Goal: Information Seeking & Learning: Learn about a topic

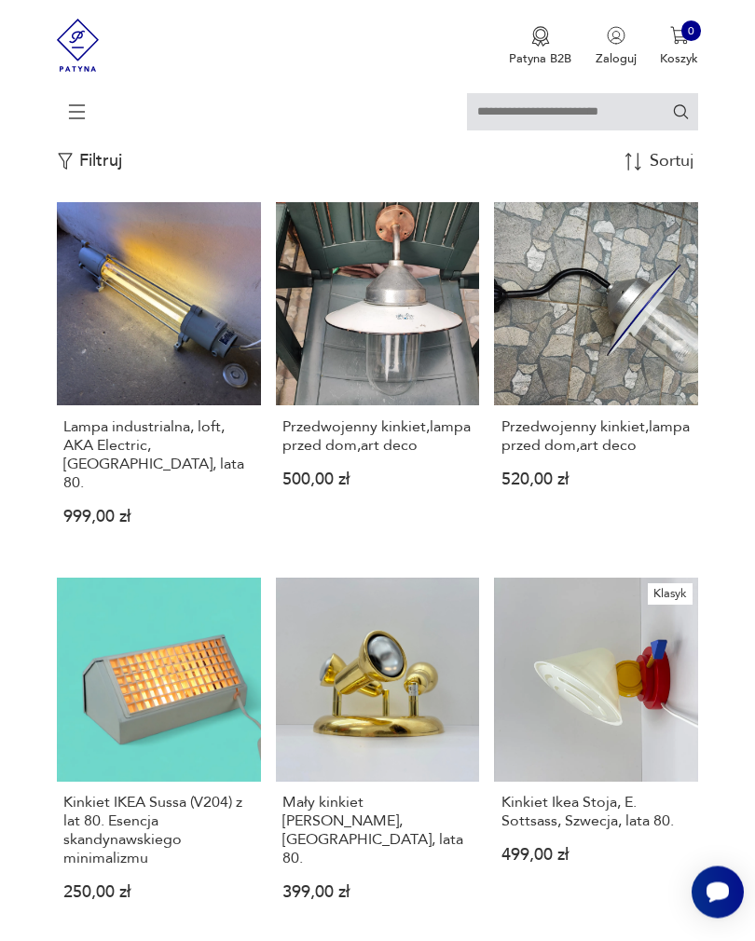
scroll to position [466, 0]
click at [109, 171] on p "Filtruj" at bounding box center [100, 161] width 43 height 20
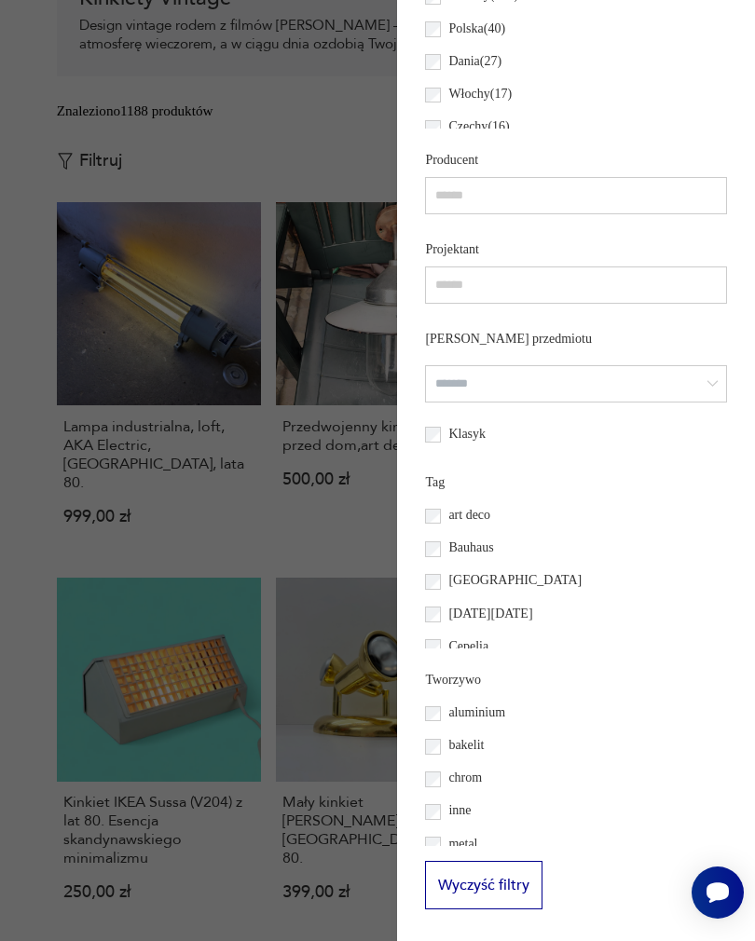
scroll to position [1126, 0]
click at [227, 574] on div at bounding box center [377, 470] width 755 height 941
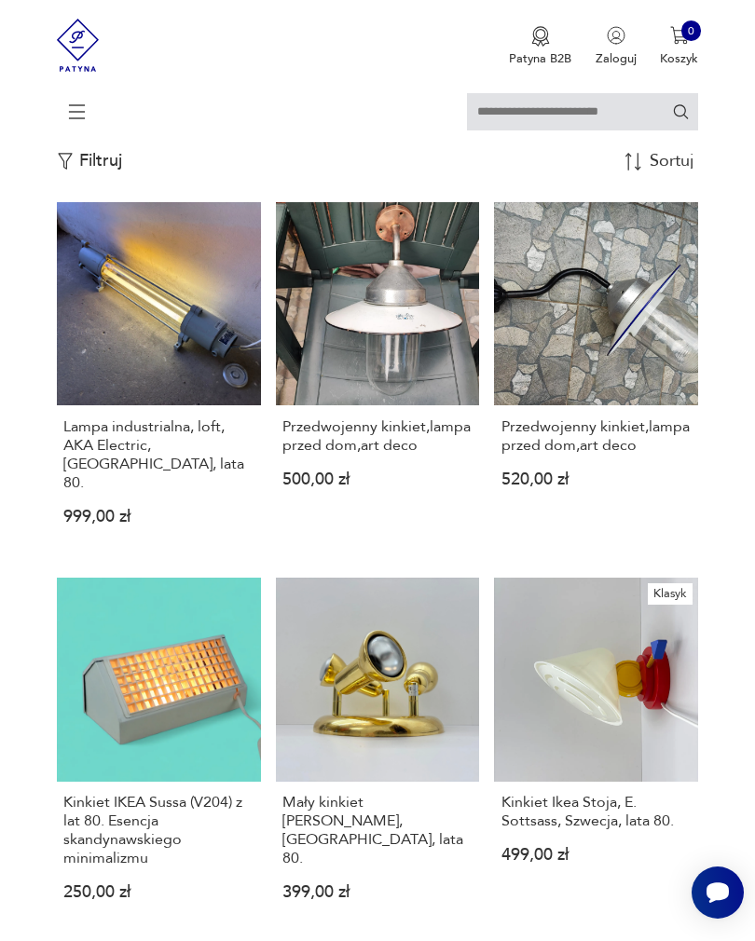
click at [674, 171] on div "Sortuj według daty dodania" at bounding box center [673, 162] width 50 height 18
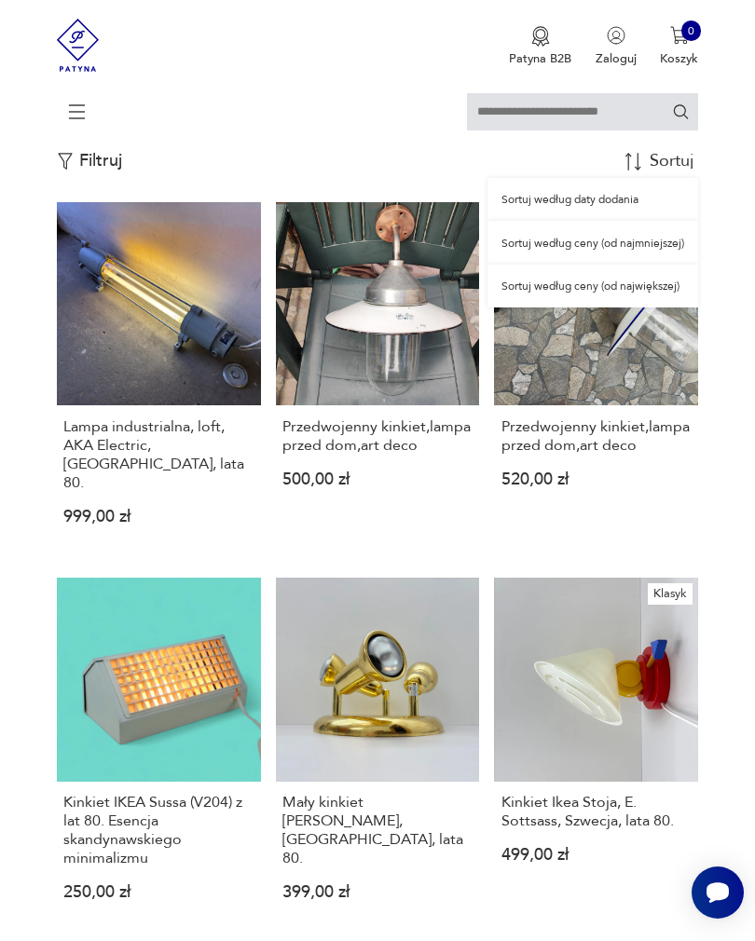
click at [588, 307] on div "Sortuj według ceny (od największej)" at bounding box center [592, 286] width 211 height 43
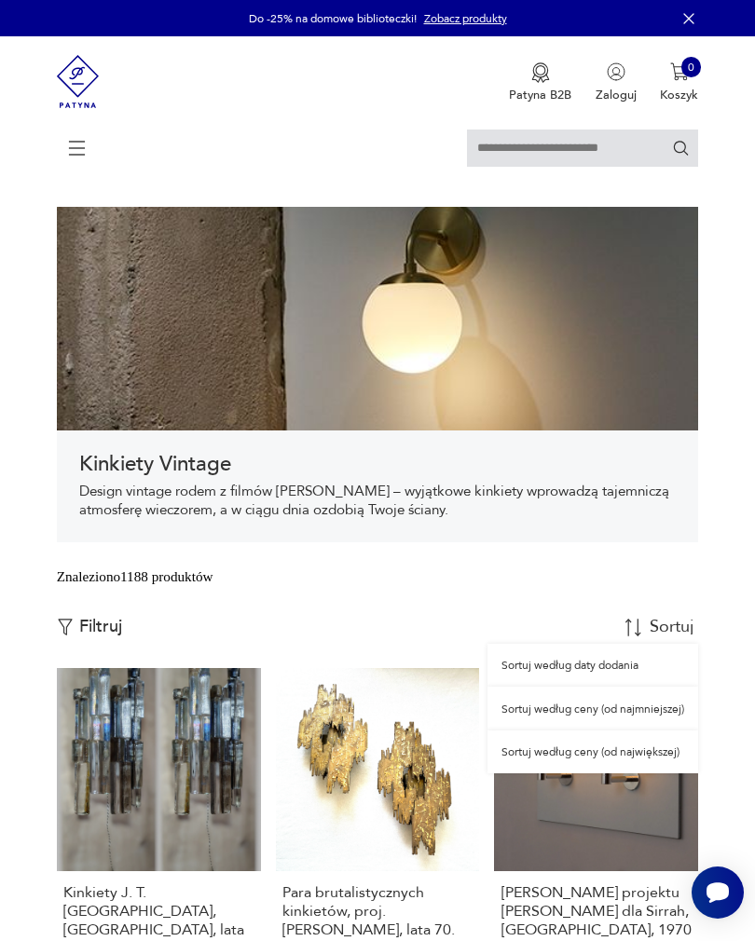
click at [597, 730] on div "Sortuj według ceny (od najmniejszej)" at bounding box center [592, 708] width 211 height 43
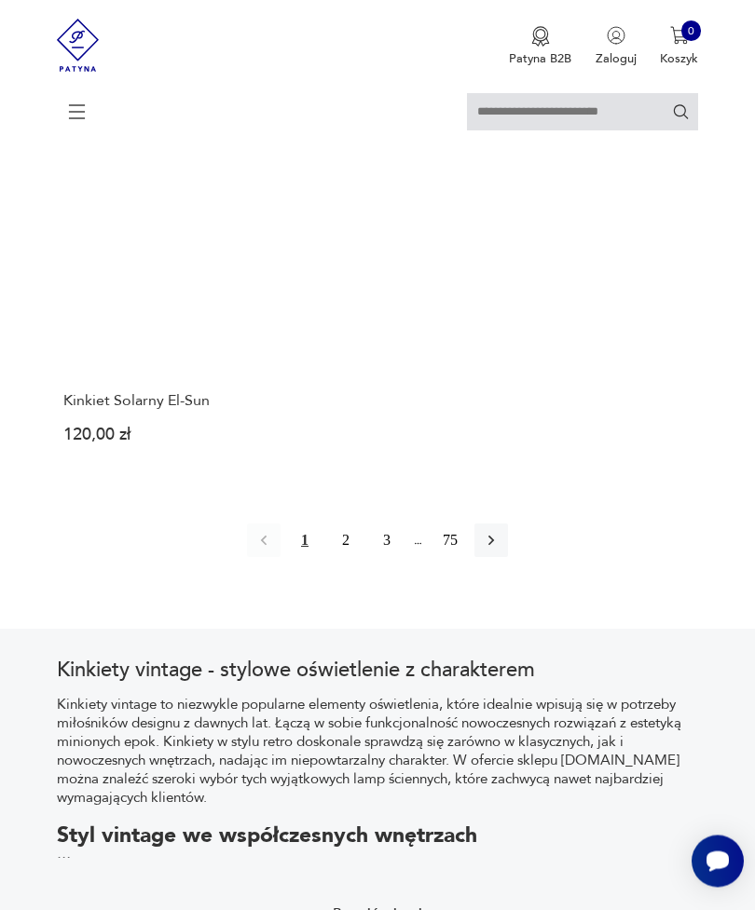
scroll to position [2460, 0]
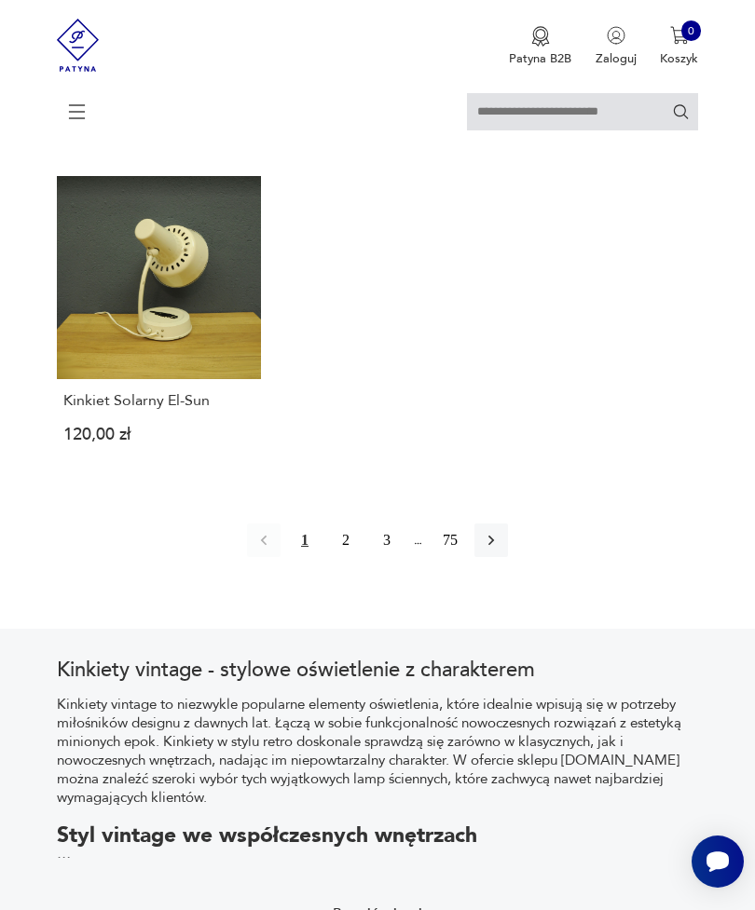
click at [339, 557] on button "2" at bounding box center [346, 541] width 34 height 34
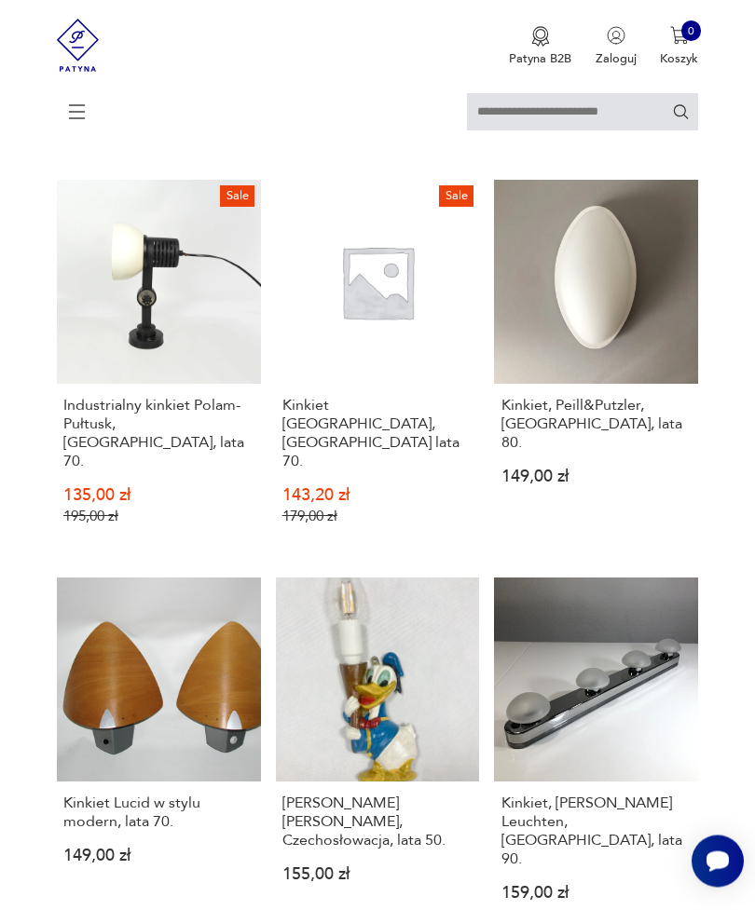
scroll to position [1303, 0]
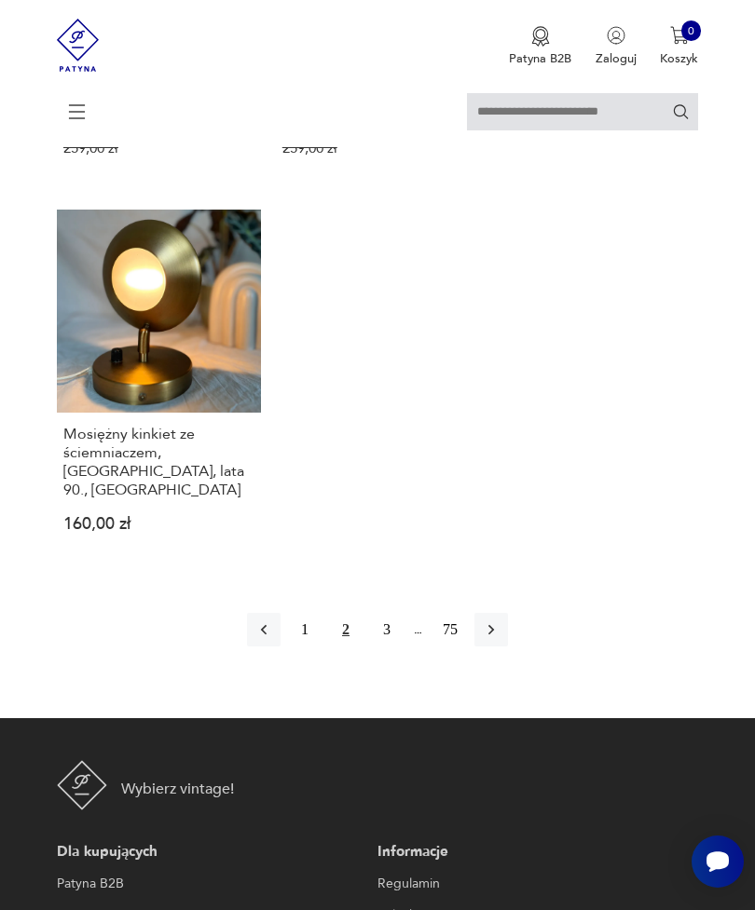
click at [500, 621] on icon "button" at bounding box center [491, 630] width 19 height 19
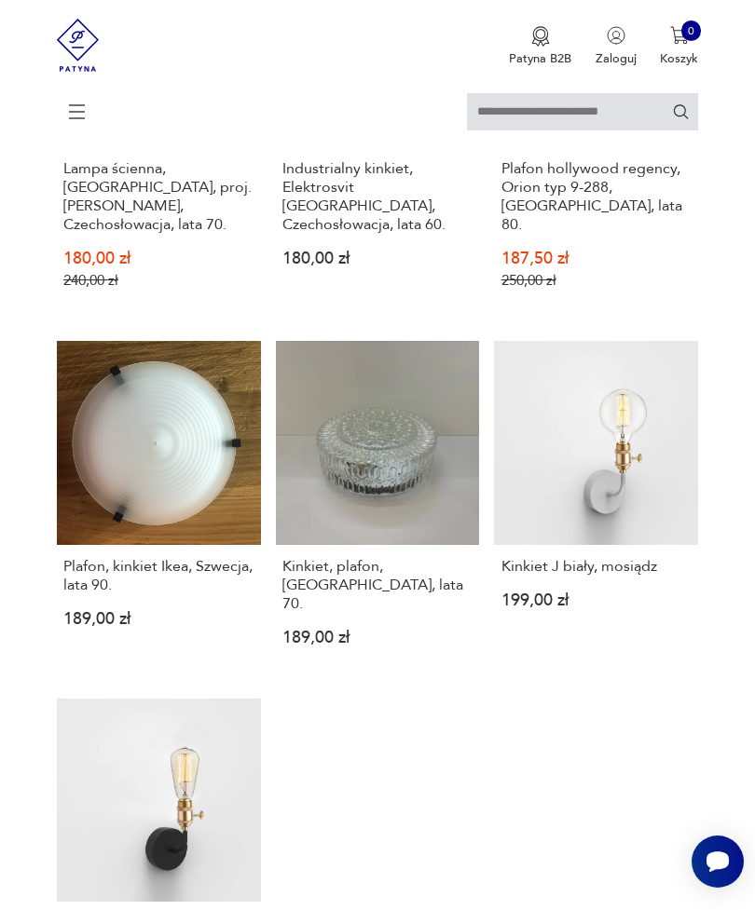
scroll to position [1960, 0]
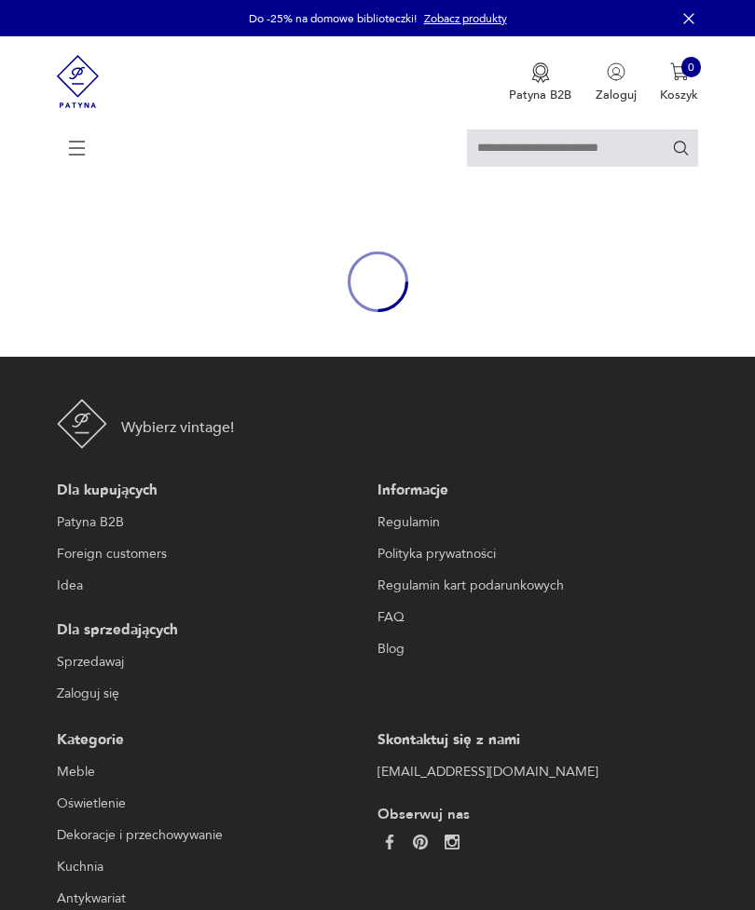
scroll to position [257, 0]
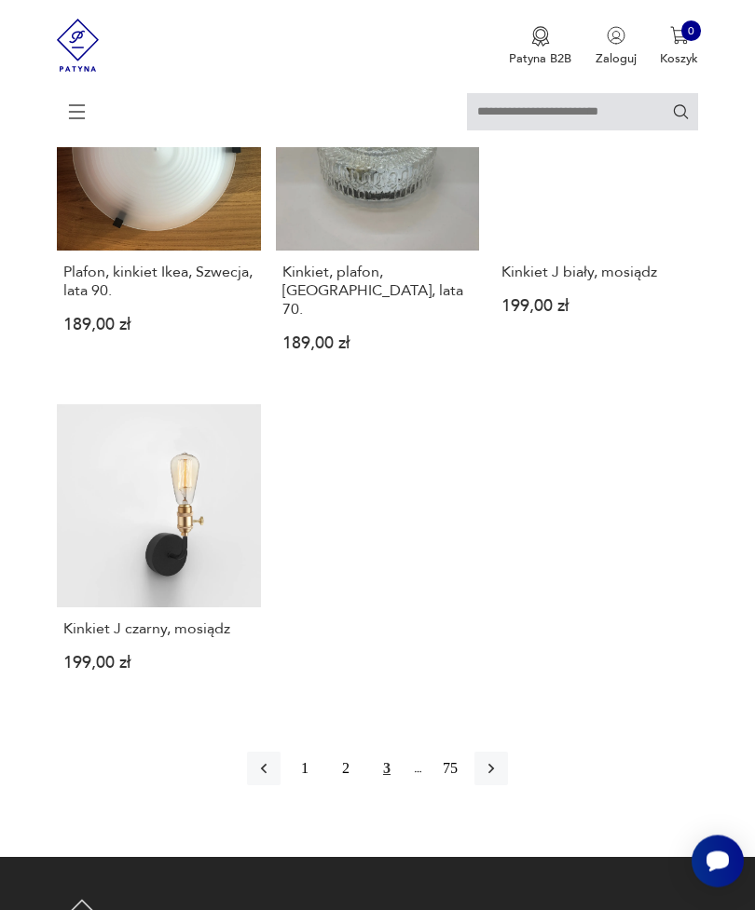
scroll to position [2199, 0]
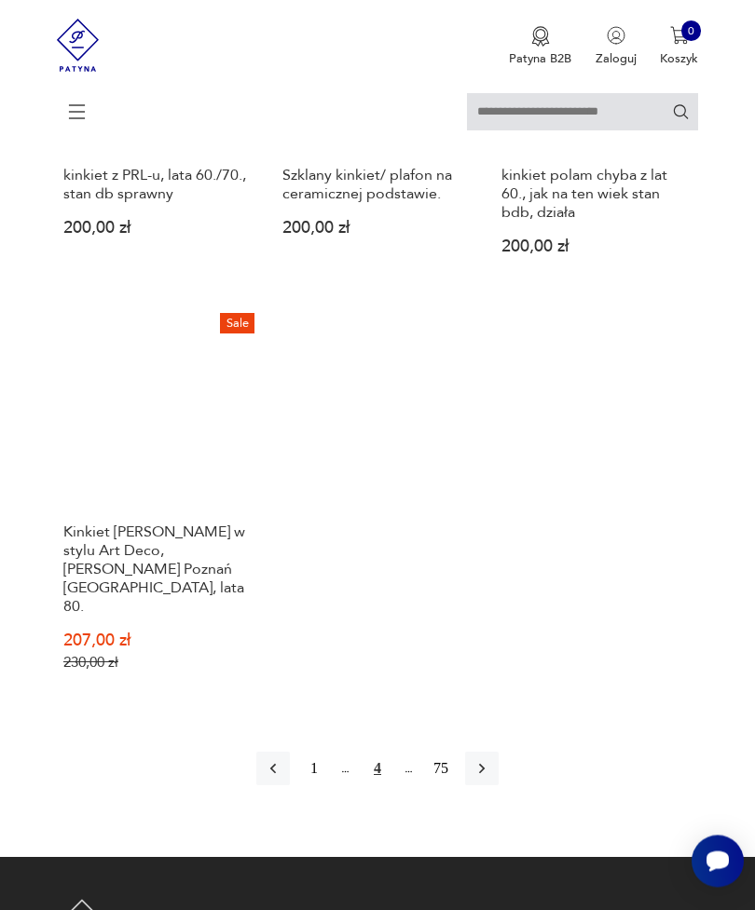
scroll to position [2247, 0]
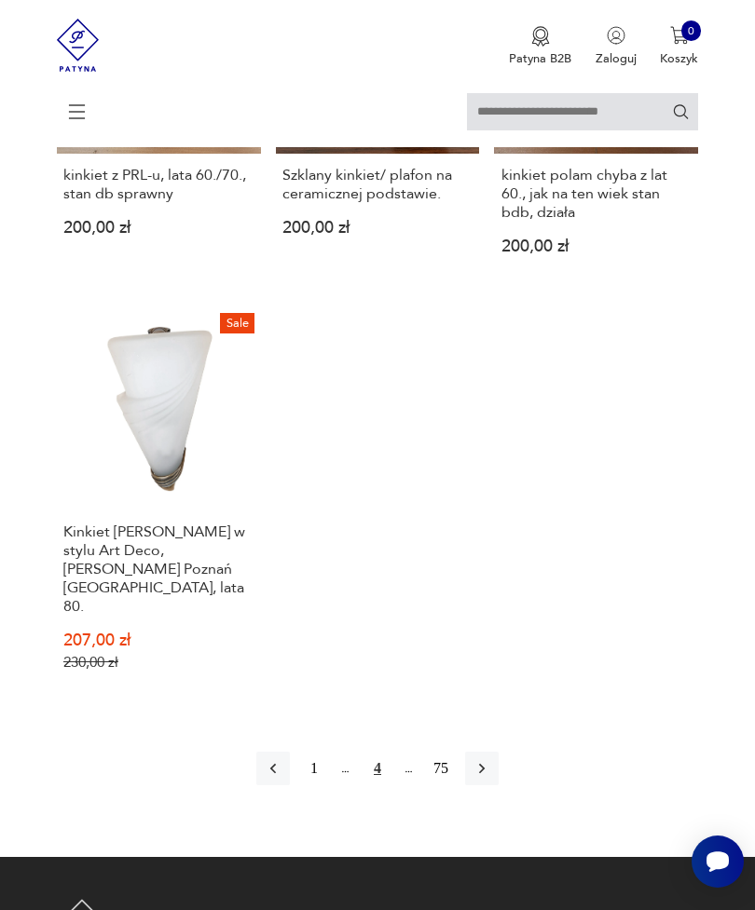
click at [491, 778] on icon "button" at bounding box center [481, 768] width 19 height 19
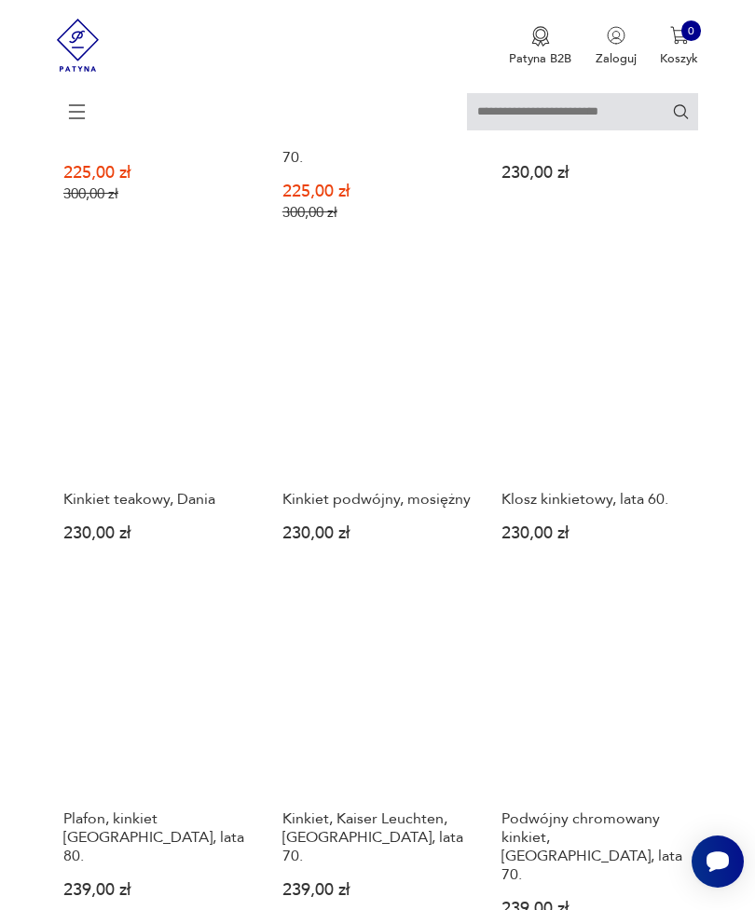
scroll to position [1632, 0]
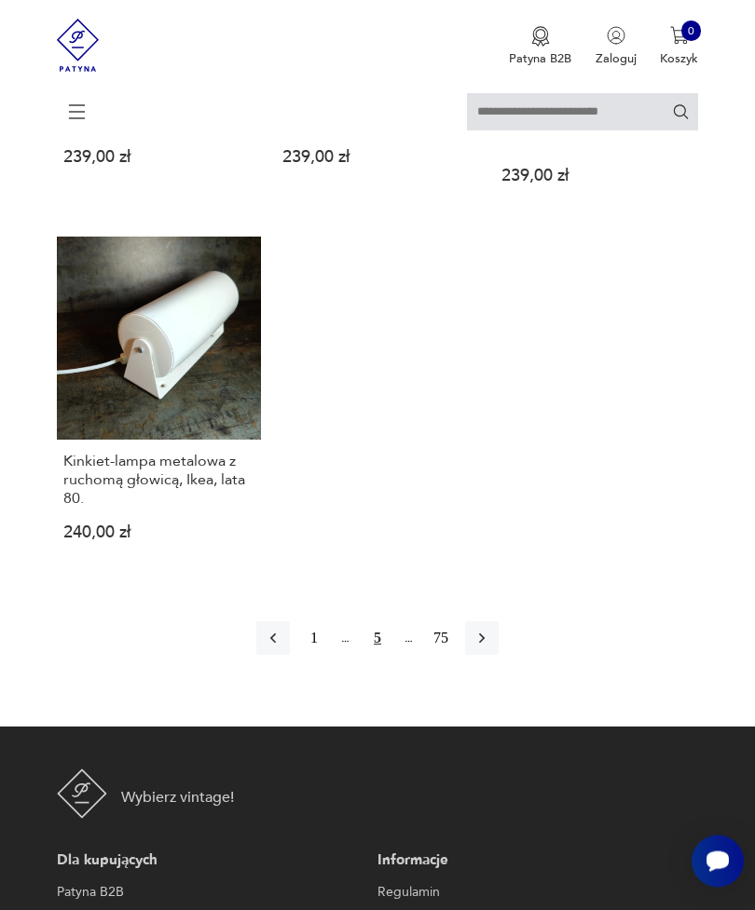
click at [485, 645] on icon "button" at bounding box center [482, 640] width 6 height 10
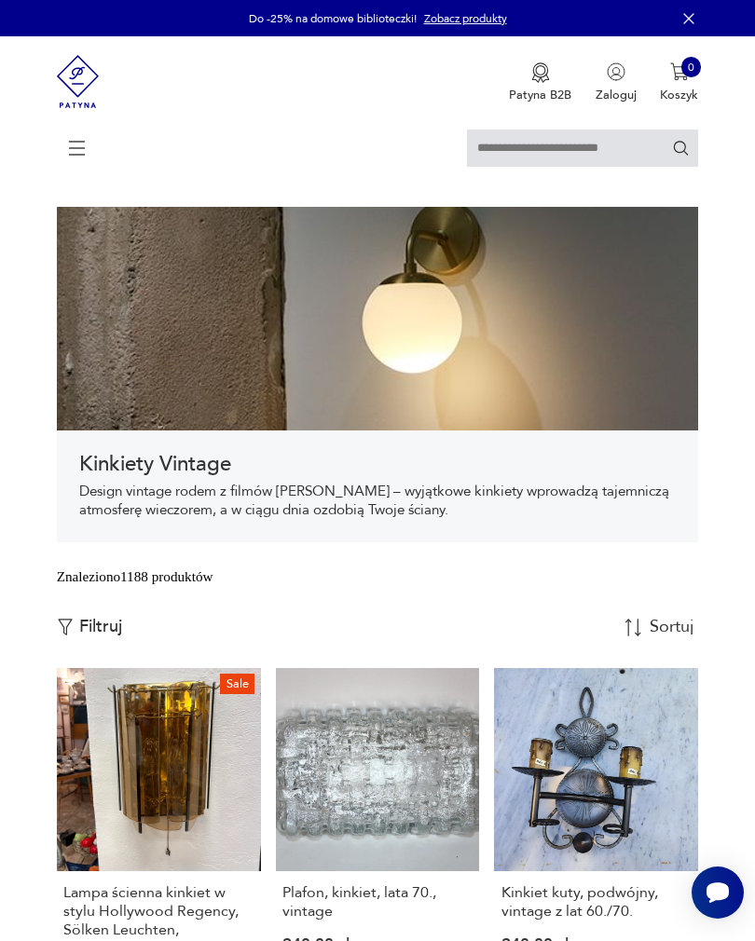
click at [75, 145] on icon at bounding box center [77, 148] width 65 height 65
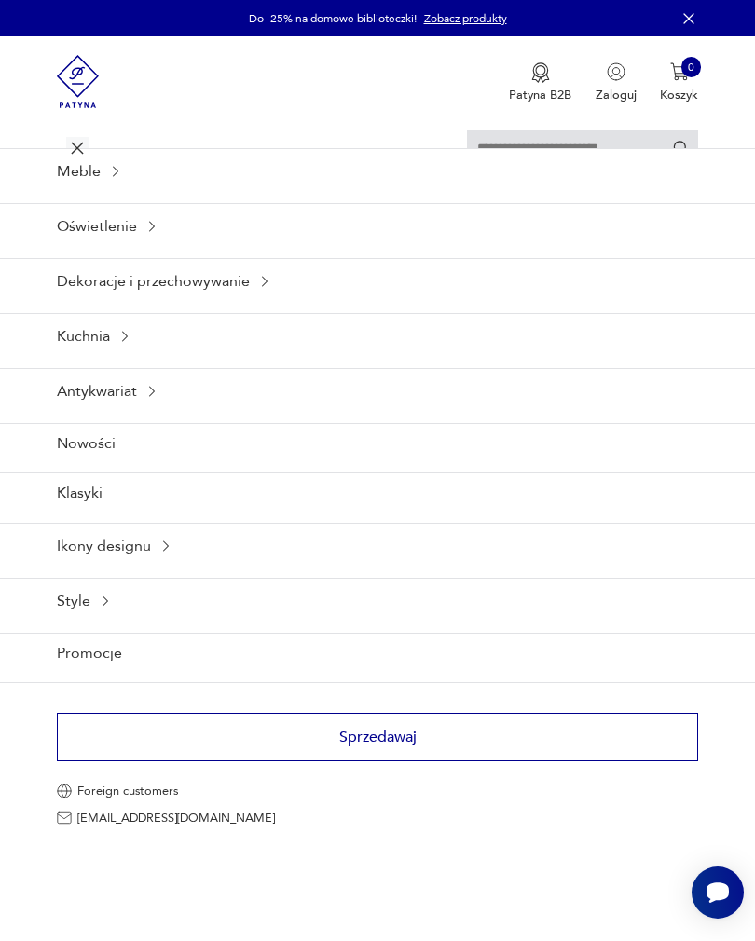
click at [94, 249] on div "Oświetlenie" at bounding box center [377, 226] width 755 height 46
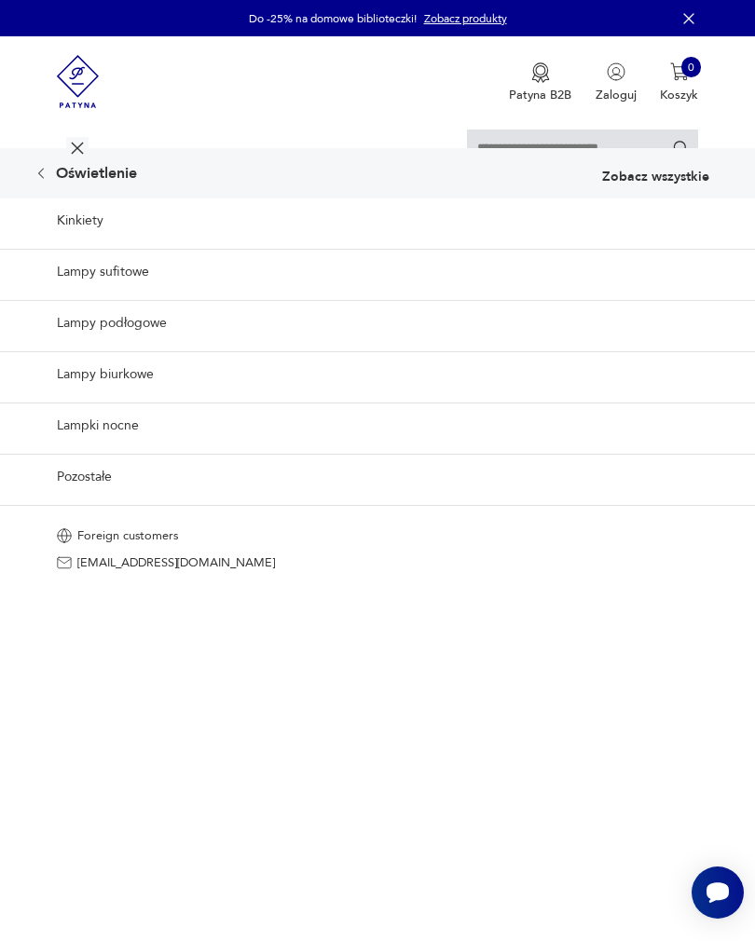
click at [46, 181] on icon at bounding box center [41, 173] width 15 height 15
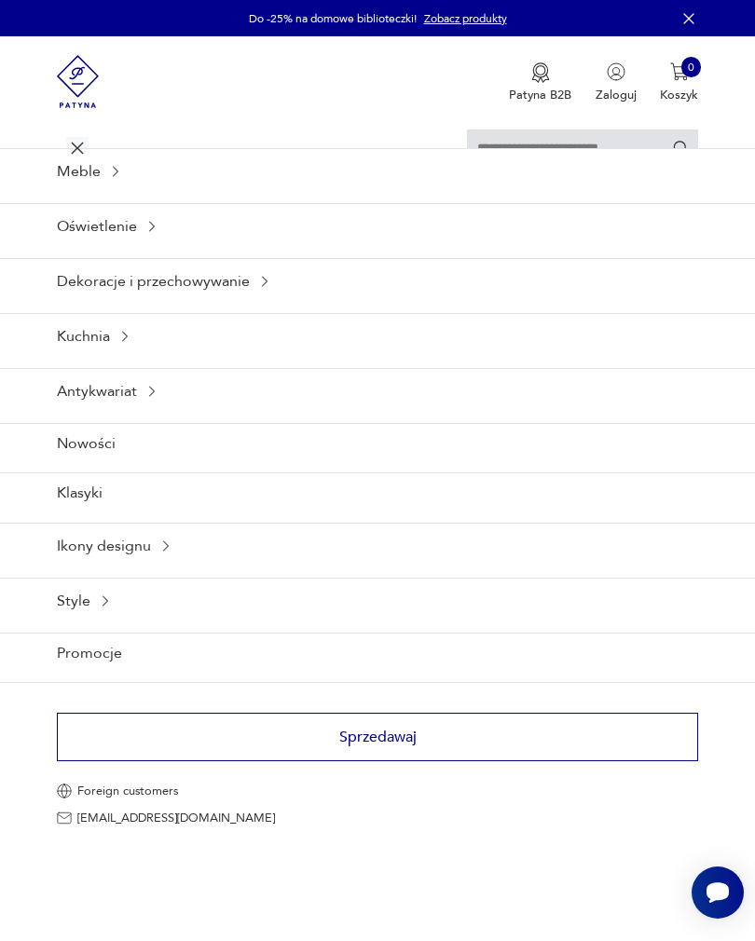
scroll to position [340, 0]
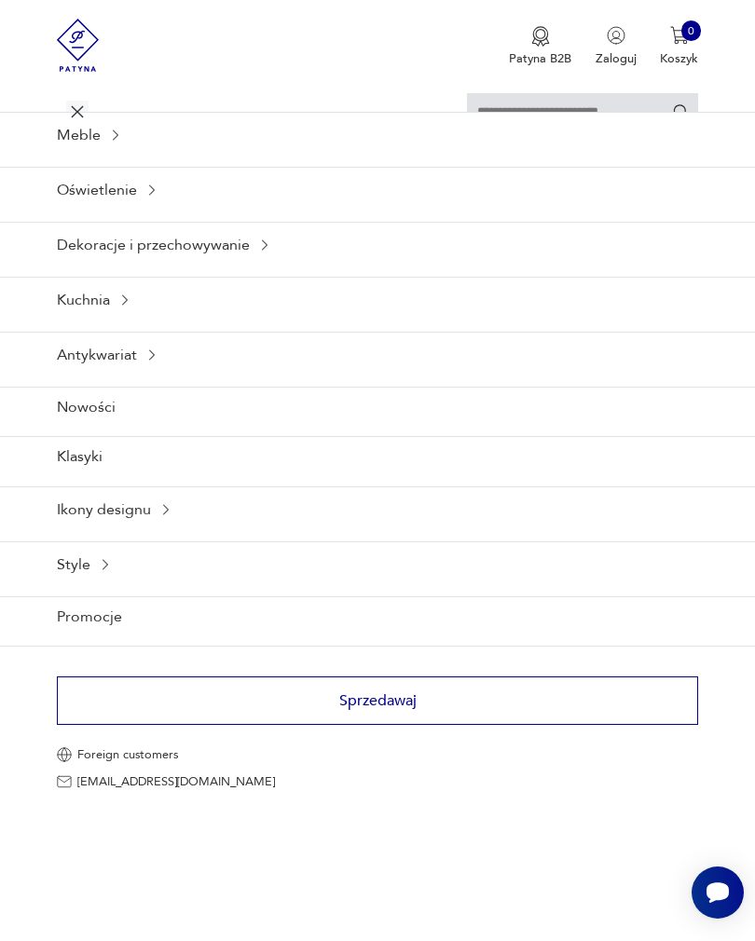
scroll to position [710, 0]
click at [80, 115] on icon at bounding box center [96, 109] width 64 height 20
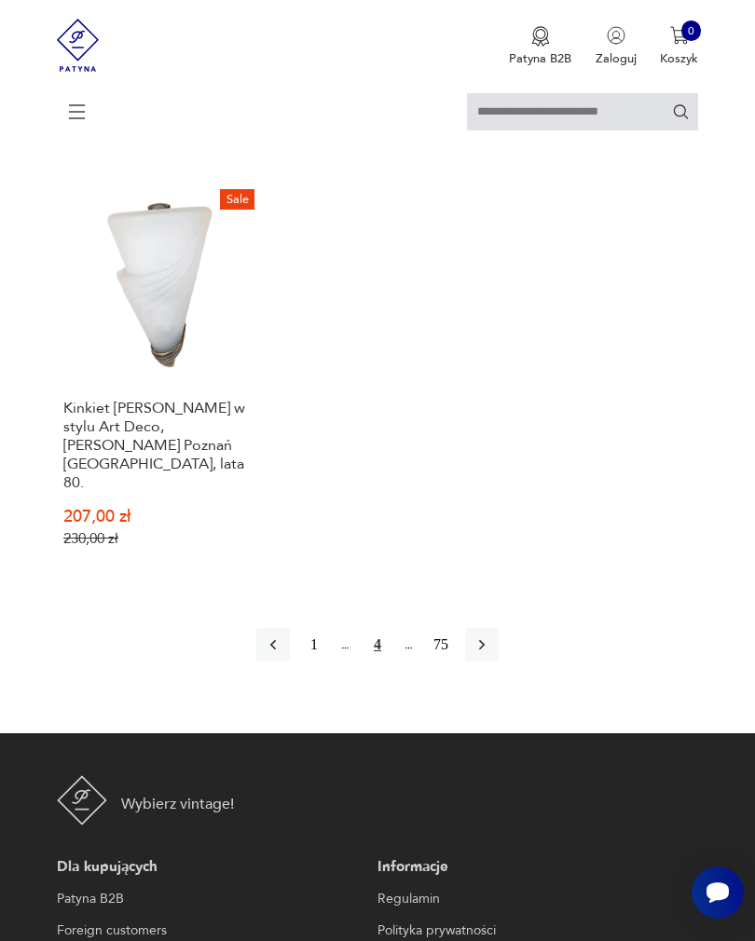
click at [491, 654] on icon "button" at bounding box center [481, 644] width 19 height 19
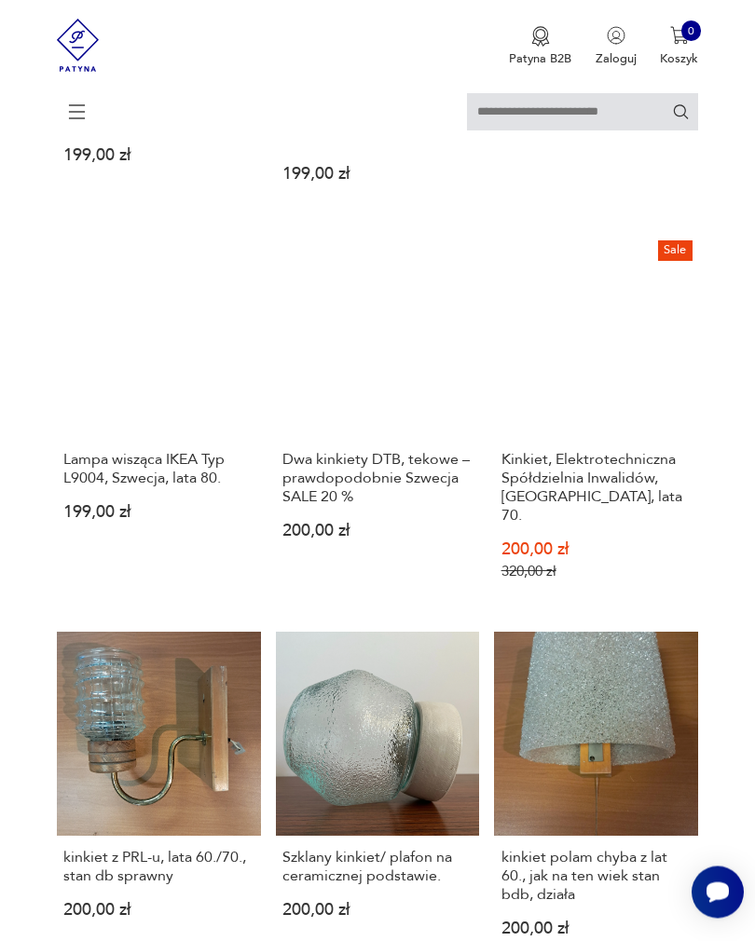
scroll to position [340, 0]
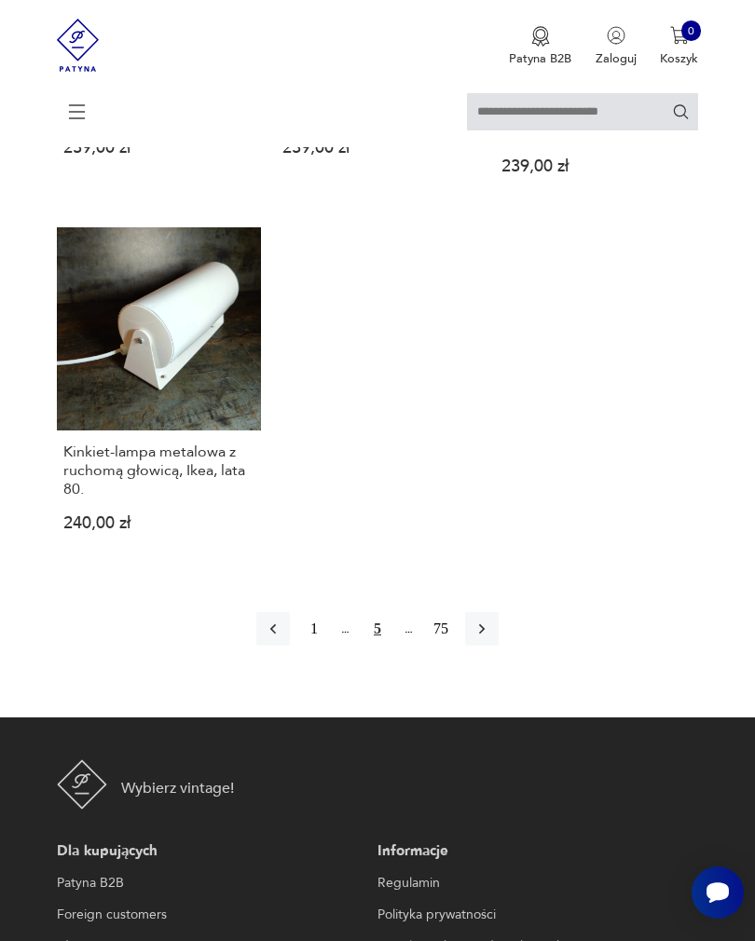
click at [491, 638] on icon "button" at bounding box center [481, 629] width 19 height 19
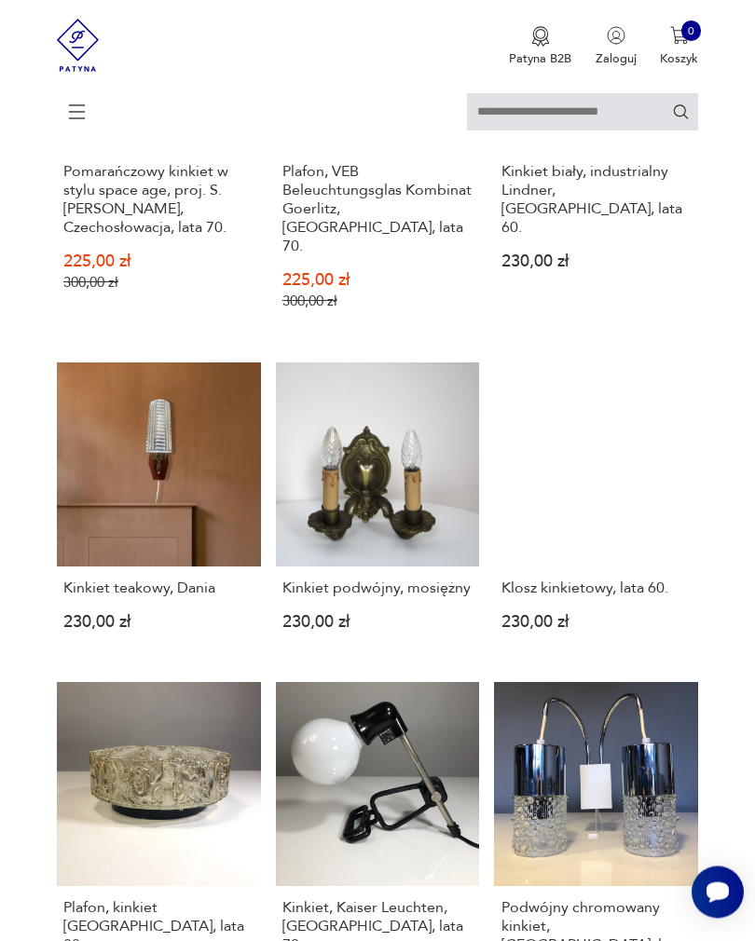
scroll to position [340, 0]
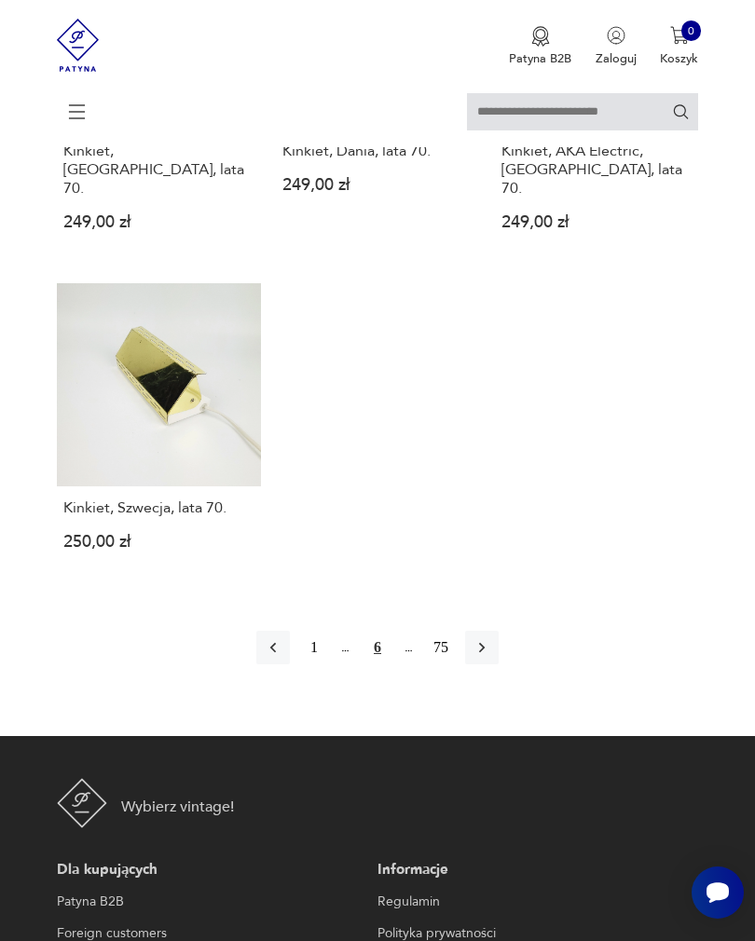
click at [491, 657] on icon "button" at bounding box center [481, 647] width 19 height 19
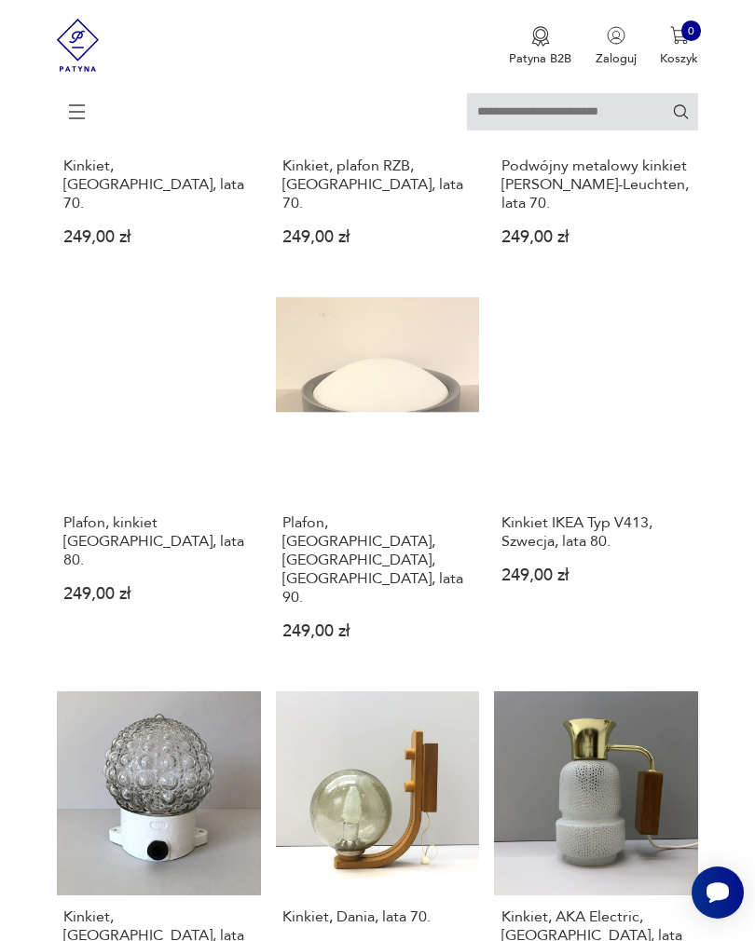
scroll to position [340, 0]
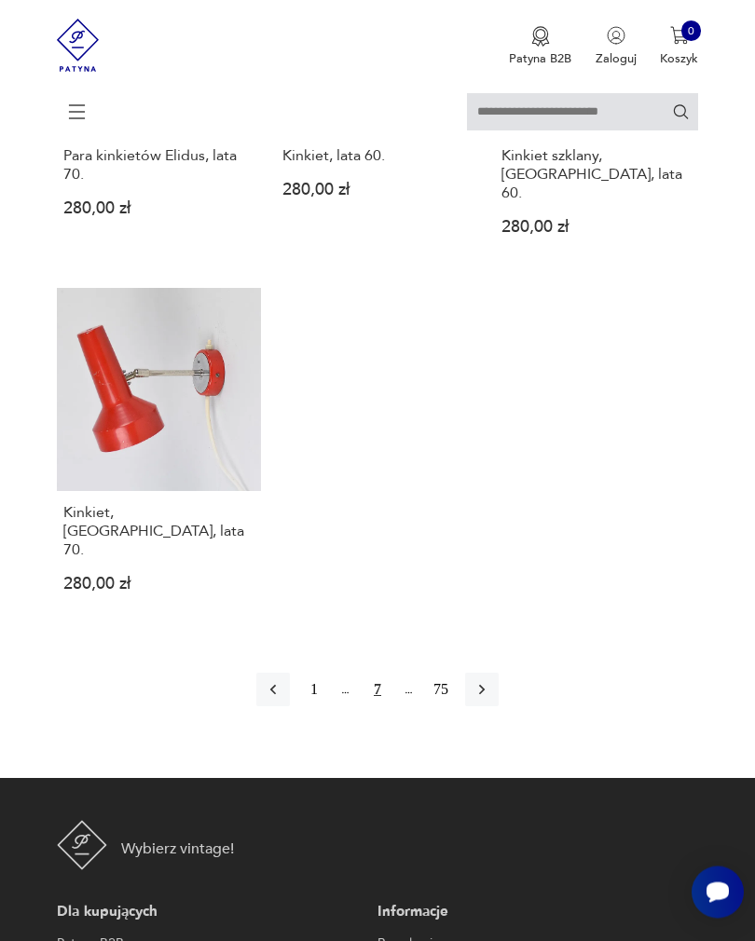
click at [491, 700] on icon "button" at bounding box center [481, 690] width 19 height 19
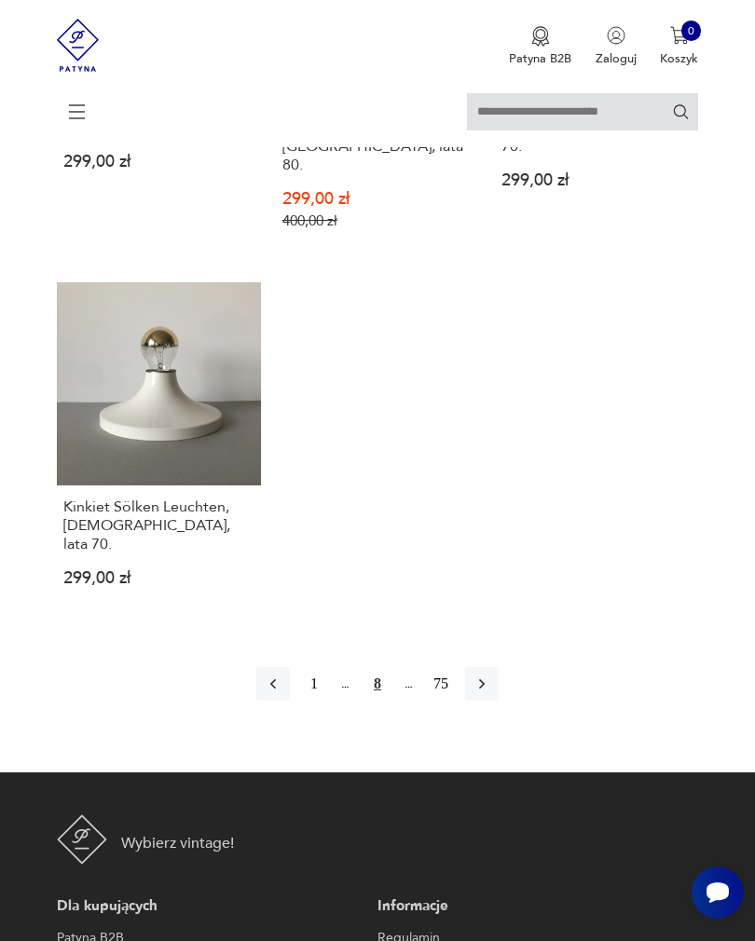
scroll to position [2274, 0]
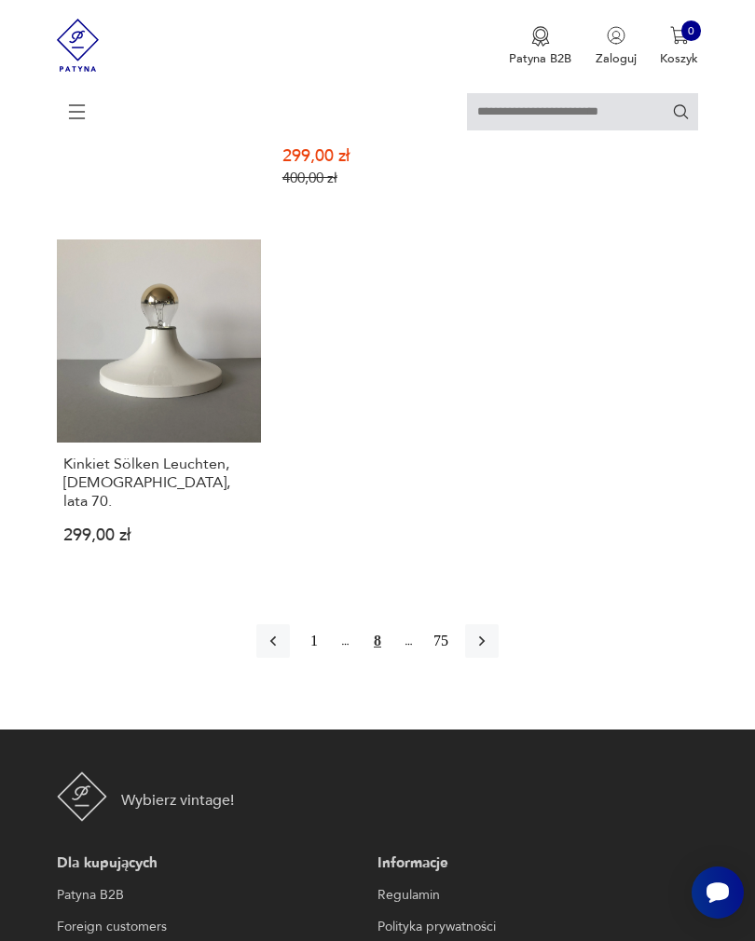
click at [499, 658] on button "button" at bounding box center [482, 641] width 34 height 34
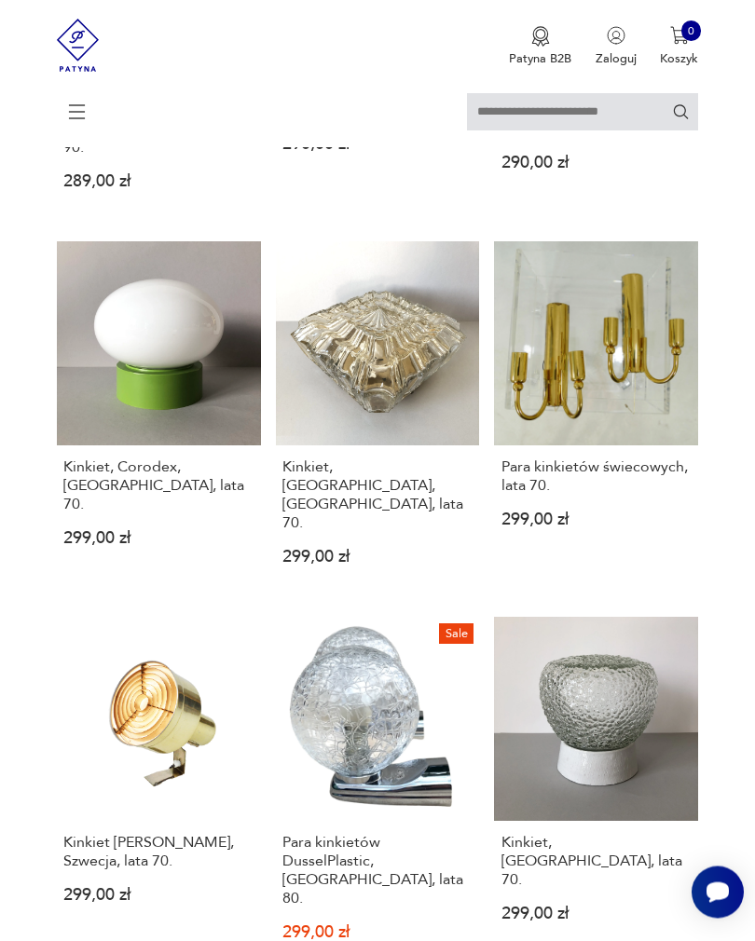
scroll to position [340, 0]
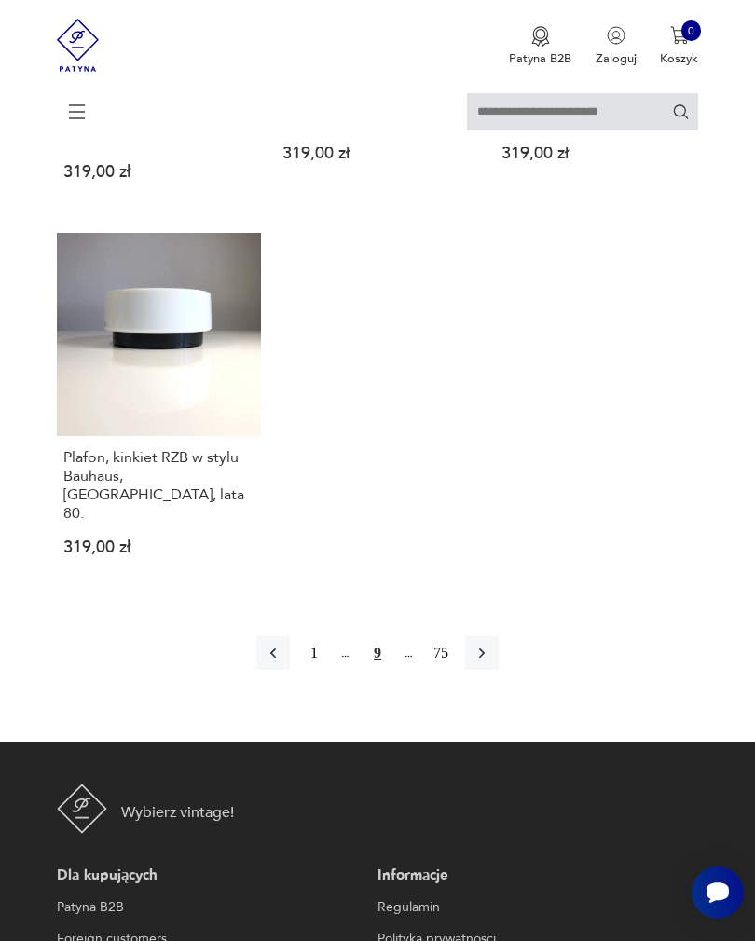
click at [491, 646] on icon "button" at bounding box center [481, 653] width 19 height 19
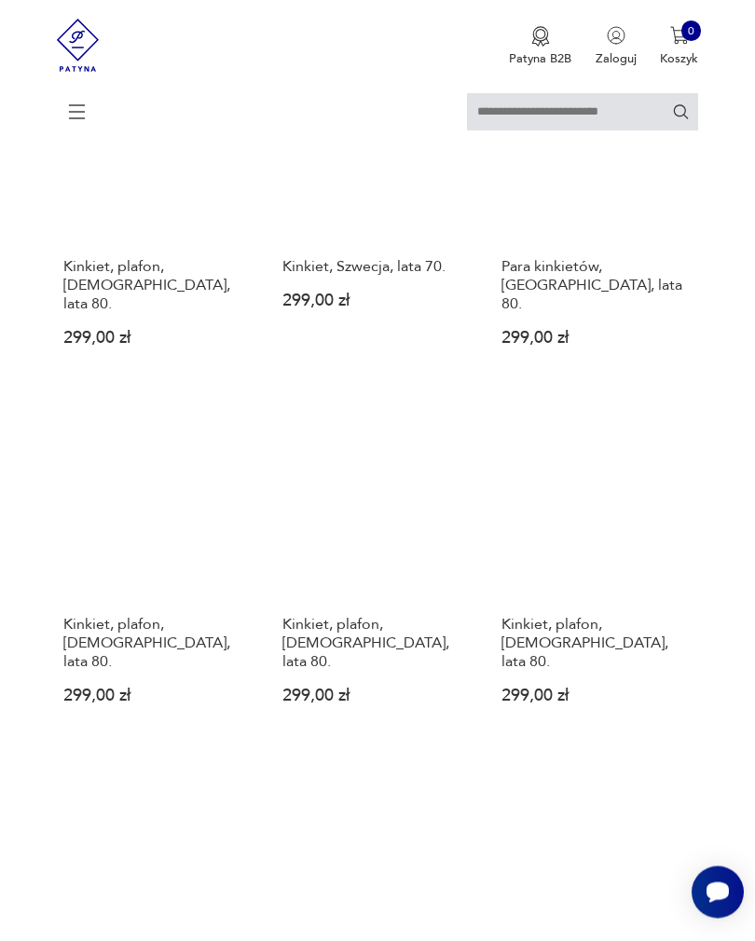
scroll to position [340, 0]
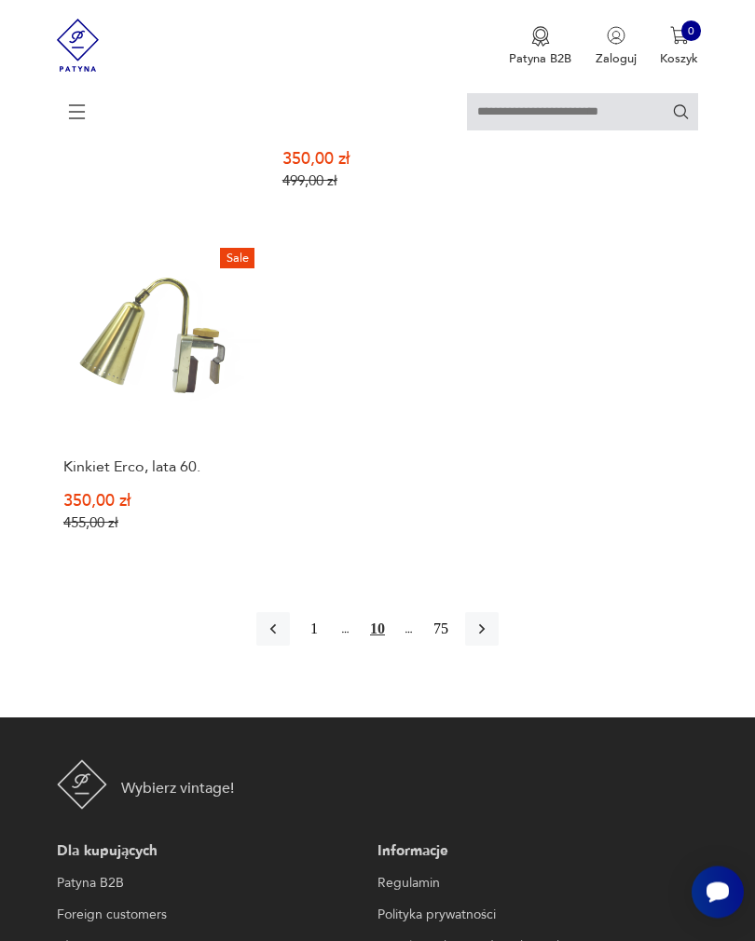
click at [491, 639] on icon "button" at bounding box center [481, 630] width 19 height 19
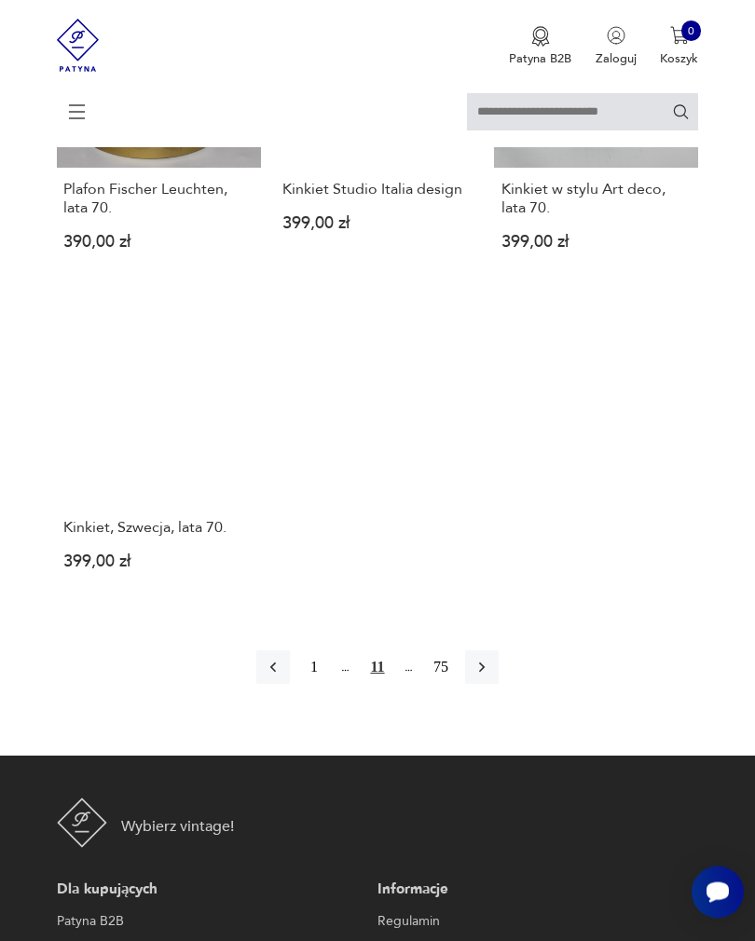
scroll to position [2076, 0]
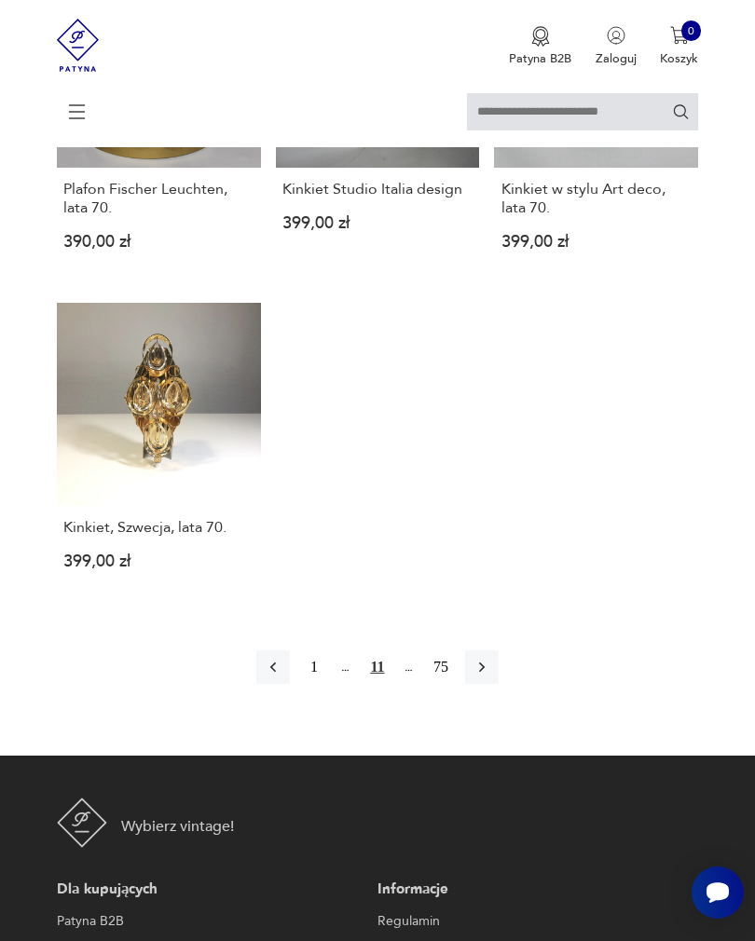
click at [499, 684] on button "button" at bounding box center [482, 667] width 34 height 34
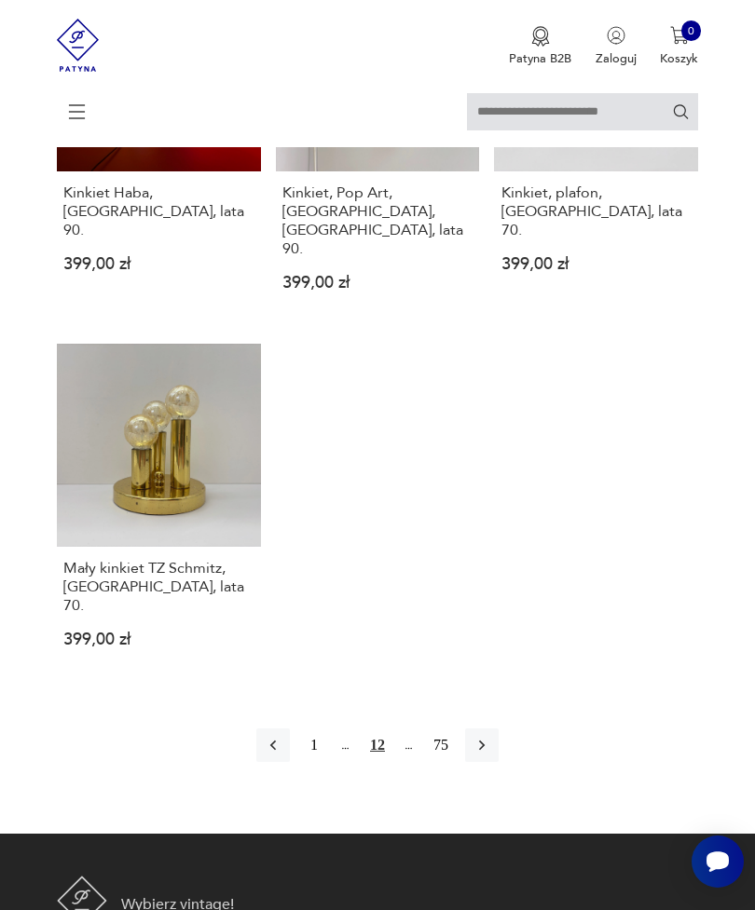
scroll to position [2201, 0]
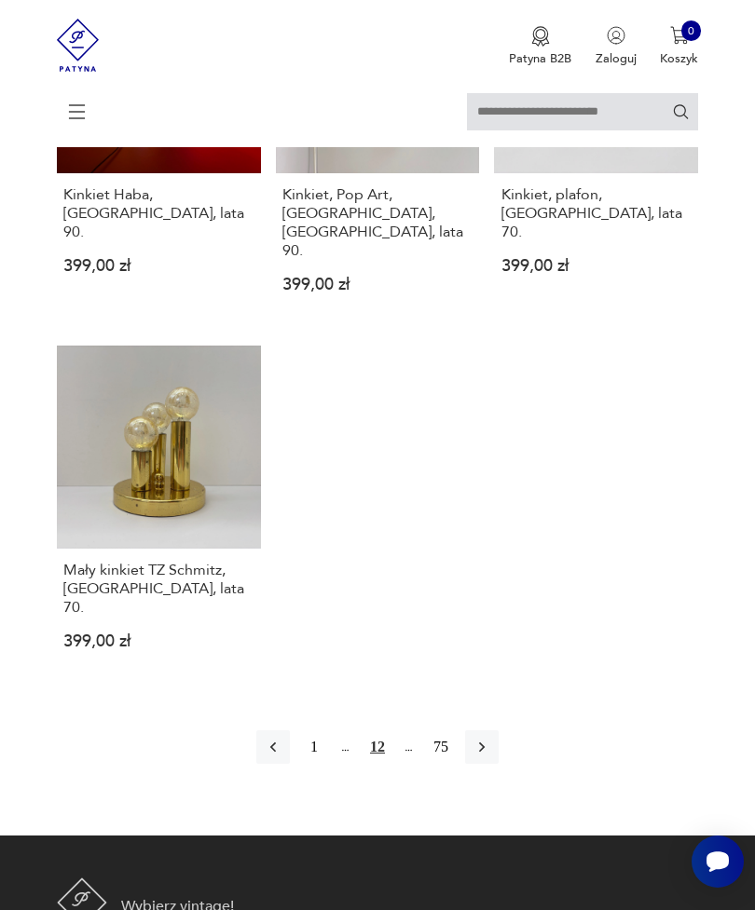
click at [499, 731] on button "button" at bounding box center [482, 748] width 34 height 34
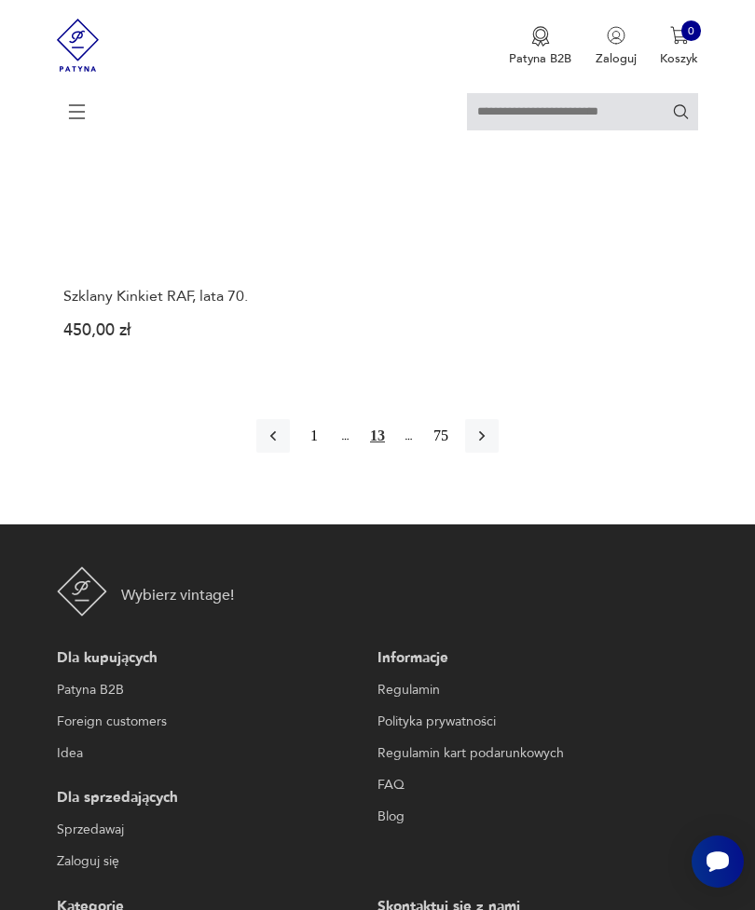
scroll to position [2463, 0]
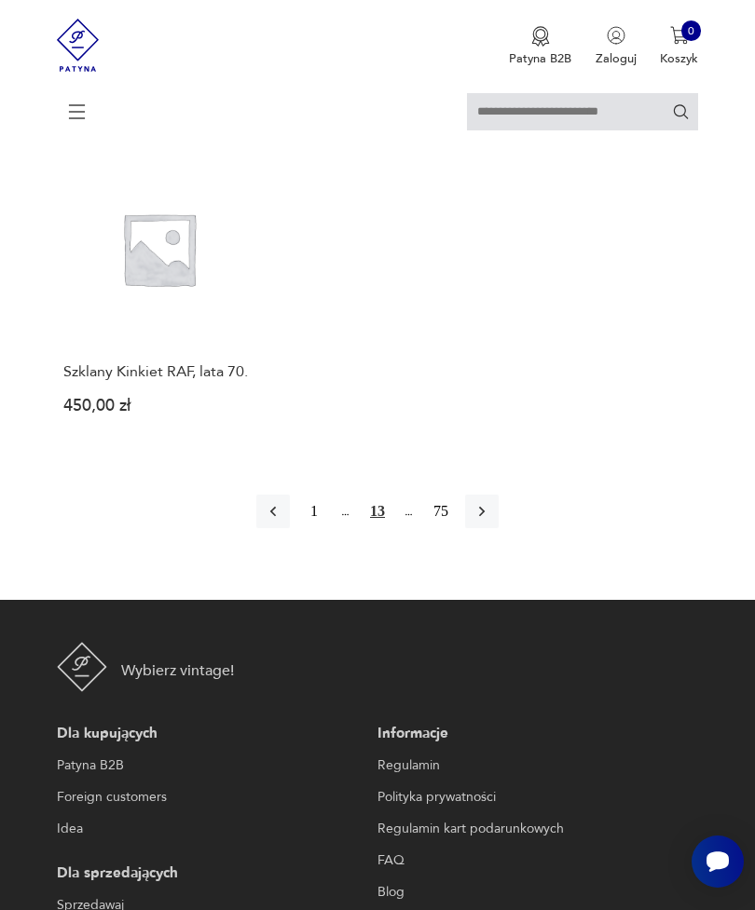
click at [491, 505] on icon "button" at bounding box center [481, 511] width 19 height 19
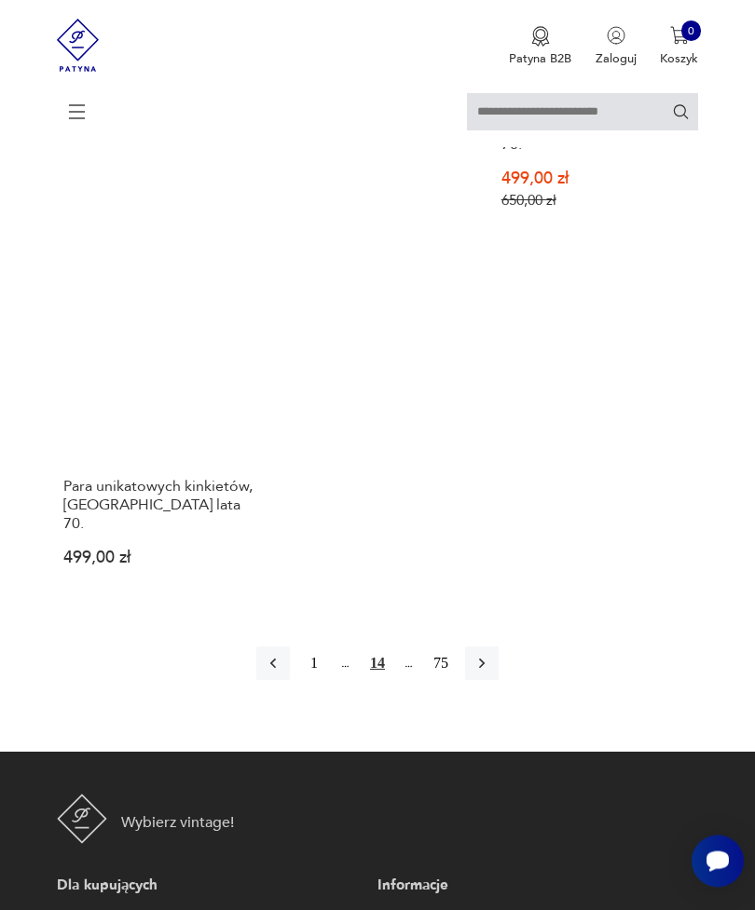
scroll to position [2193, 0]
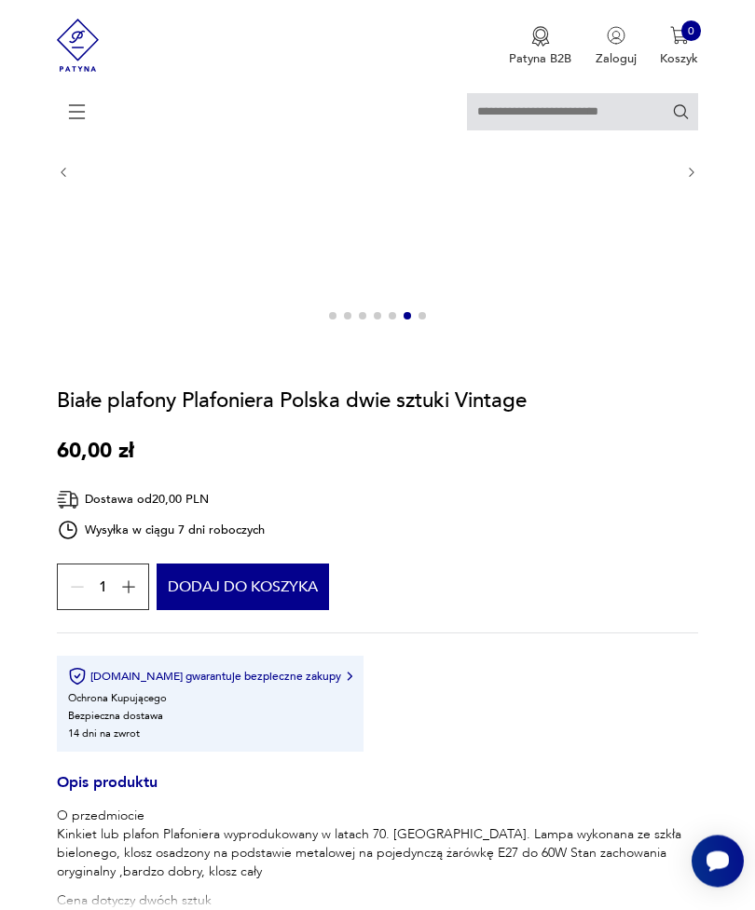
scroll to position [217, 0]
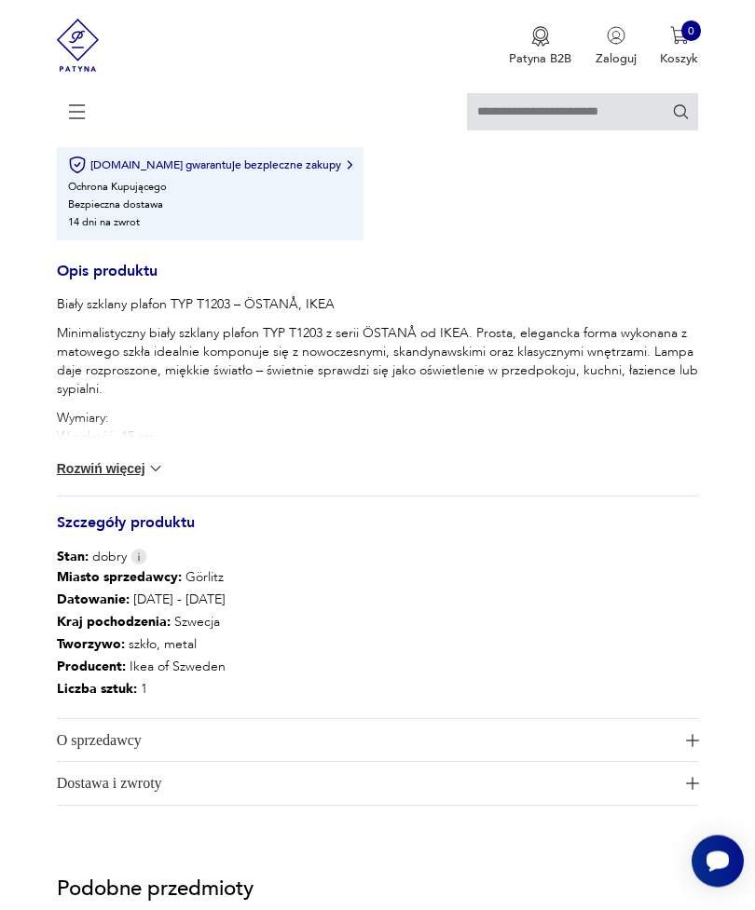
scroll to position [1053, 0]
click at [102, 479] on button "Rozwiń więcej" at bounding box center [111, 469] width 108 height 19
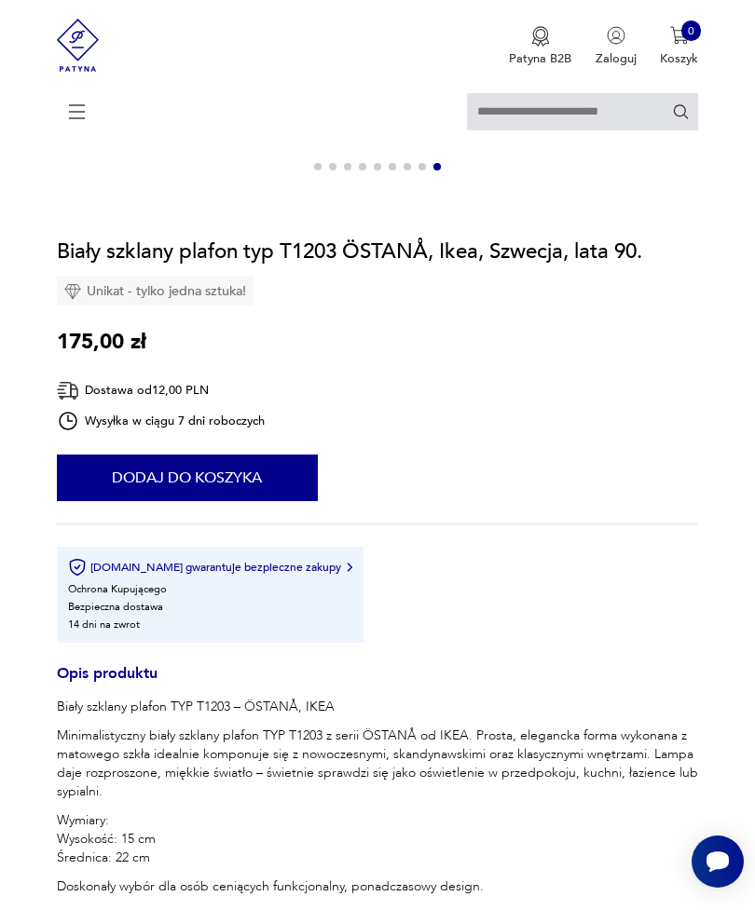
scroll to position [640, 0]
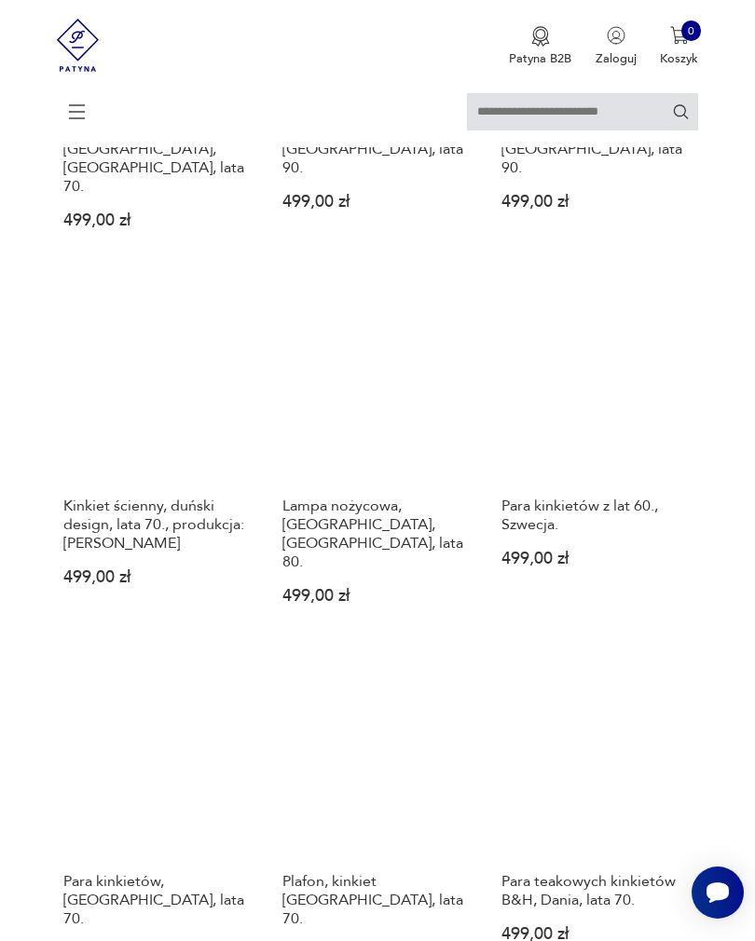
scroll to position [1457, 0]
